Goal: Information Seeking & Learning: Find contact information

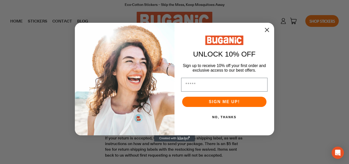
click at [266, 30] on icon "Close dialog" at bounding box center [267, 30] width 4 height 4
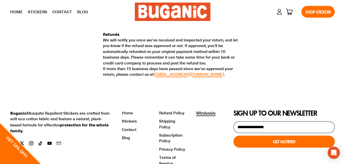
scroll to position [357, 0]
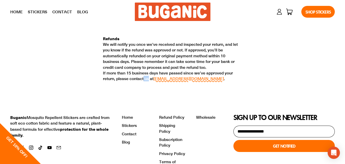
drag, startPoint x: 133, startPoint y: 70, endPoint x: 128, endPoint y: 72, distance: 5.3
click at [128, 72] on p "Refunds We will notify you once we’ve received and inspected your return, and l…" at bounding box center [172, 58] width 139 height 46
drag, startPoint x: 135, startPoint y: 71, endPoint x: 129, endPoint y: 74, distance: 6.3
click at [129, 74] on p "Refunds We will notify you once we’ve received and inspected your return, and l…" at bounding box center [172, 58] width 139 height 46
drag, startPoint x: 137, startPoint y: 70, endPoint x: 173, endPoint y: 70, distance: 35.5
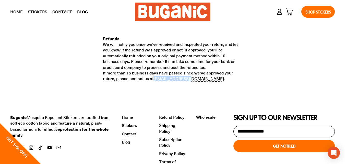
click at [173, 70] on p "Refunds We will notify you once we’ve received and inspected your return, and l…" at bounding box center [172, 58] width 139 height 46
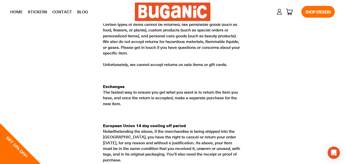
copy p "[EMAIL_ADDRESS][DOMAIN_NAME]"
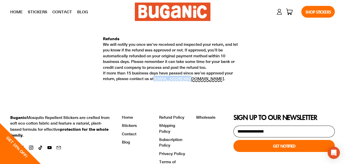
scroll to position [403, 0]
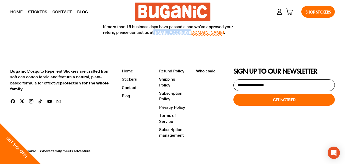
copy p "[EMAIL_ADDRESS][DOMAIN_NAME]"
click at [155, 29] on link "[EMAIL_ADDRESS][DOMAIN_NAME]" at bounding box center [188, 31] width 70 height 5
click at [135, 29] on p "Refunds We will notify you once we’ve received and inspected your return, and l…" at bounding box center [172, 12] width 139 height 46
drag, startPoint x: 136, startPoint y: 24, endPoint x: 143, endPoint y: 31, distance: 9.4
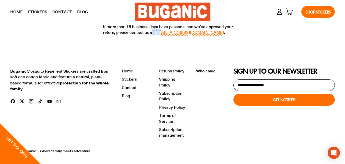
drag, startPoint x: 138, startPoint y: 23, endPoint x: 131, endPoint y: 40, distance: 18.2
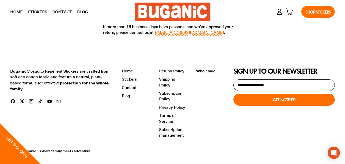
drag, startPoint x: 133, startPoint y: 24, endPoint x: 133, endPoint y: 33, distance: 9.5
drag, startPoint x: 175, startPoint y: 26, endPoint x: 139, endPoint y: 27, distance: 36.0
click at [139, 27] on p "Refunds We will notify you once we’ve received and inspected your return, and l…" at bounding box center [172, 12] width 139 height 46
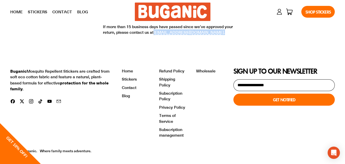
copy p "[EMAIL_ADDRESS][DOMAIN_NAME] ."
